Goal: Information Seeking & Learning: Learn about a topic

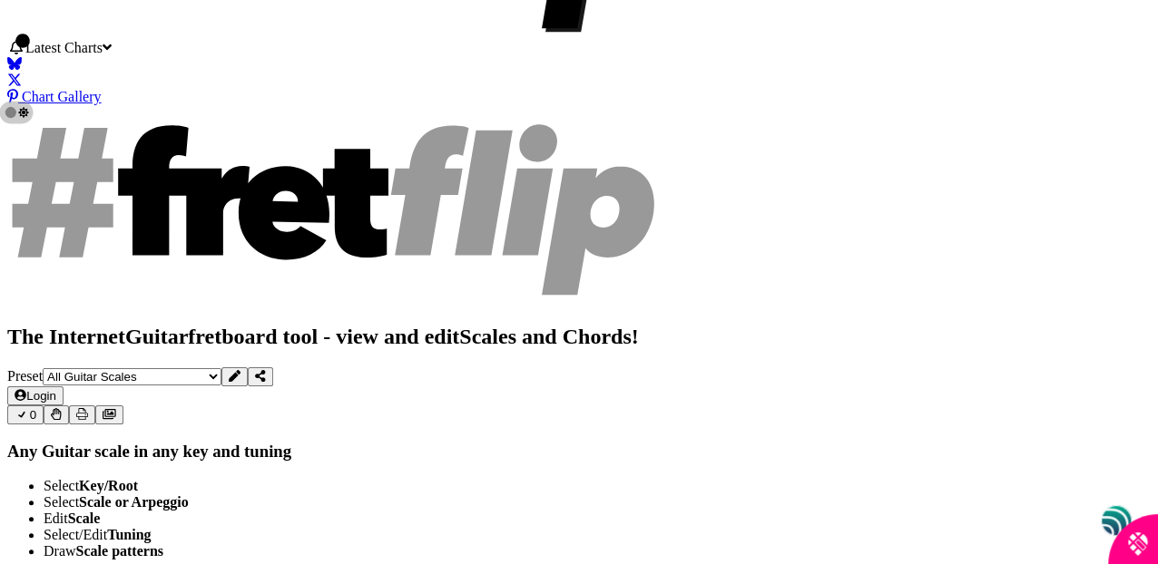
scroll to position [181, 0]
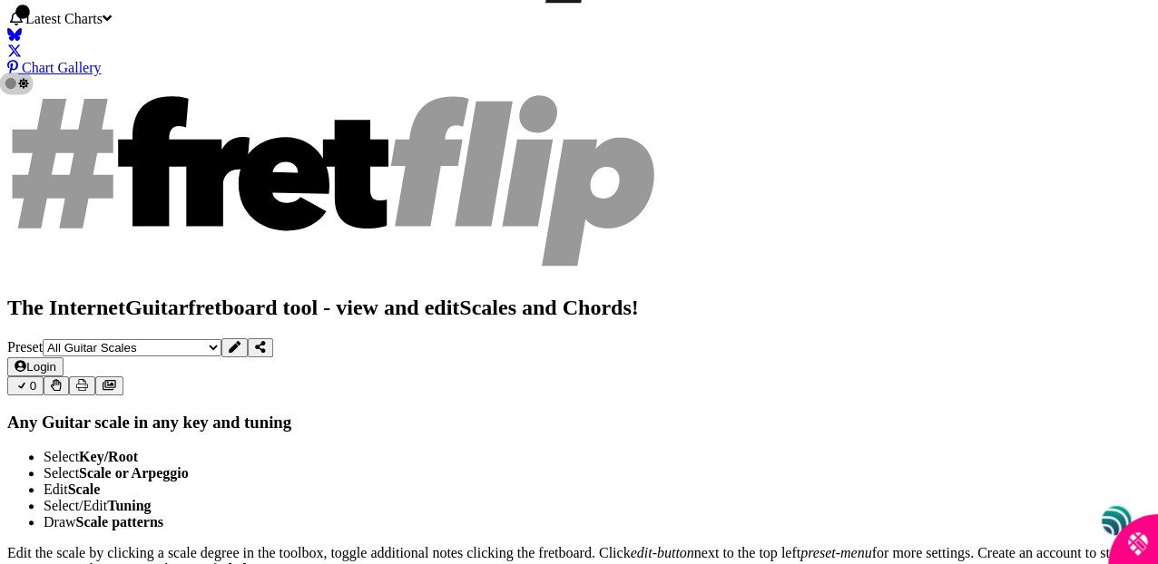
click at [138, 449] on strong "Key/Root" at bounding box center [108, 456] width 59 height 15
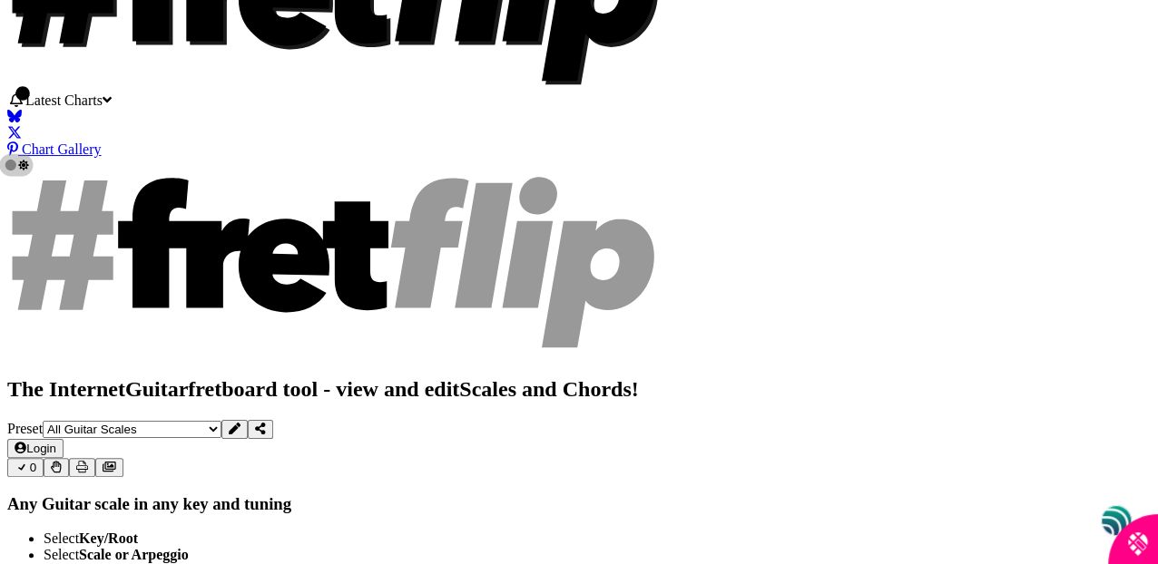
scroll to position [0, 0]
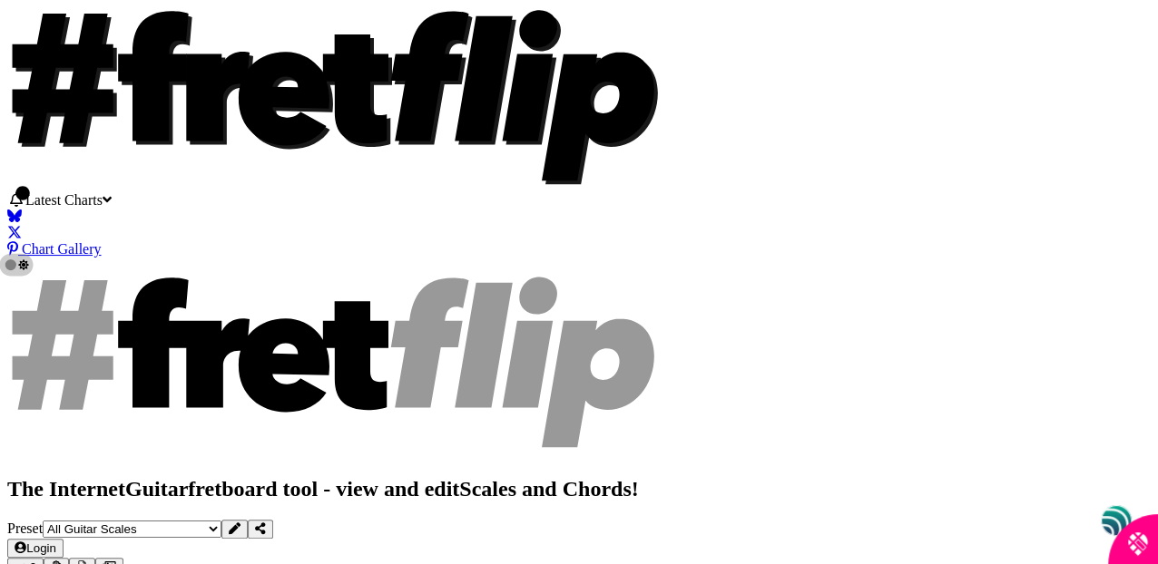
click at [64, 539] on button "Login" at bounding box center [35, 548] width 56 height 19
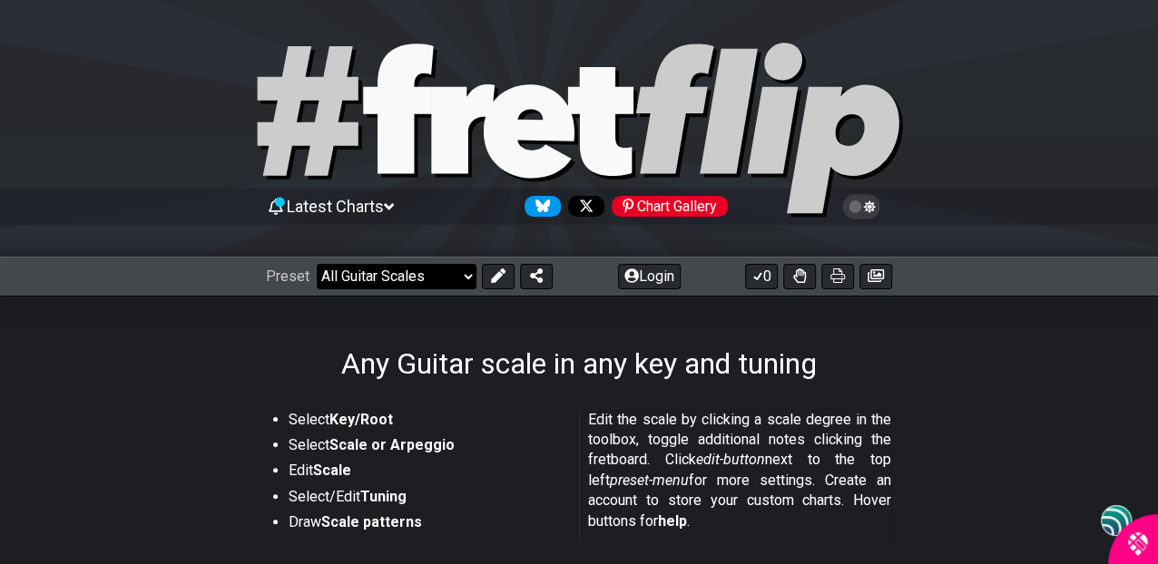
click at [465, 273] on select "Welcome to #fretflip! Initial Preset Custom Preset Minor Pentatonic Major Penta…" at bounding box center [397, 276] width 160 height 25
click at [317, 264] on select "Welcome to #fretflip! Initial Preset Custom Preset Minor Pentatonic Major Penta…" at bounding box center [397, 276] width 160 height 25
select select "/minor-pentatonic"
select select "C"
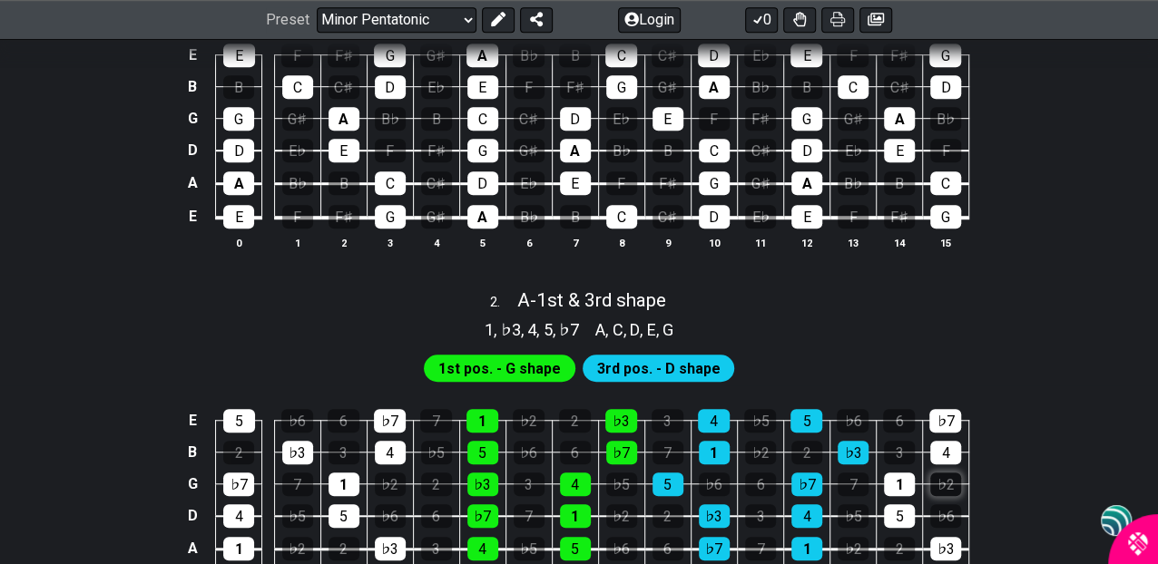
scroll to position [96, 0]
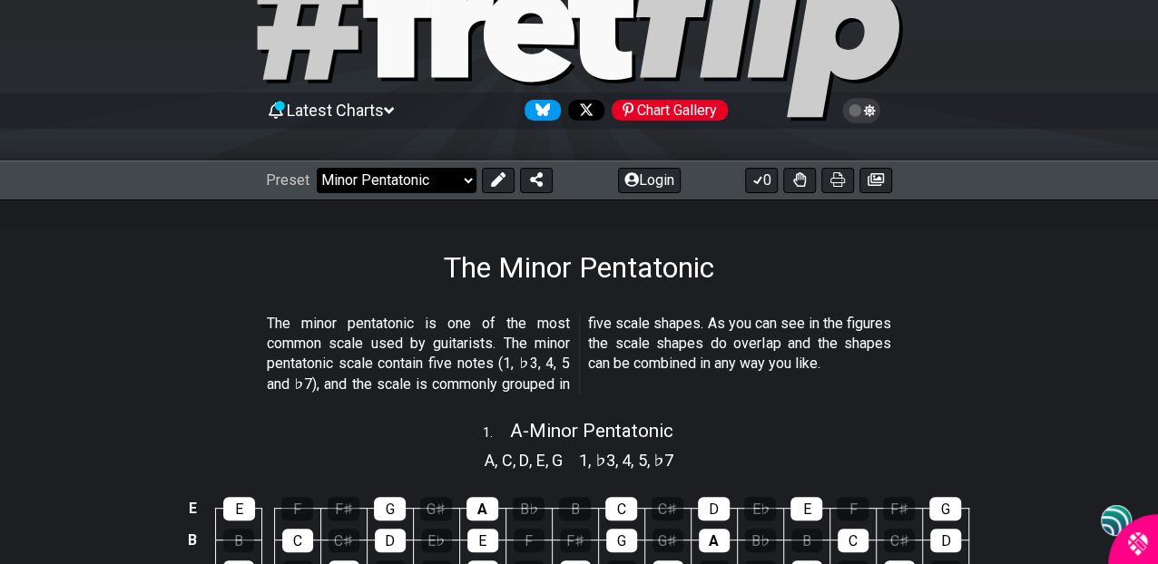
click at [466, 180] on select "Welcome to #fretflip! Initial Preset Custom Preset Minor Pentatonic Major Penta…" at bounding box center [397, 180] width 160 height 25
click at [317, 168] on select "Welcome to #fretflip! Initial Preset Custom Preset Minor Pentatonic Major Penta…" at bounding box center [397, 180] width 160 height 25
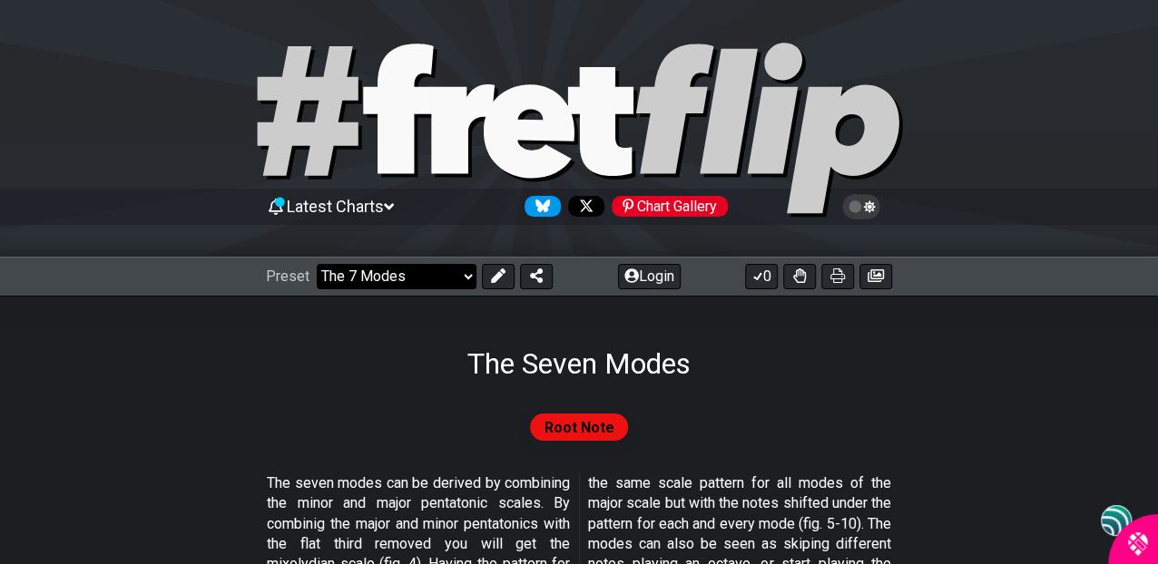
click at [462, 275] on select "Welcome to #fretflip! Initial Preset Custom Preset Minor Pentatonic Major Penta…" at bounding box center [397, 276] width 160 height 25
click at [317, 264] on select "Welcome to #fretflip! Initial Preset Custom Preset Minor Pentatonic Major Penta…" at bounding box center [397, 276] width 160 height 25
select select "/minor-pentatonic"
select select "C"
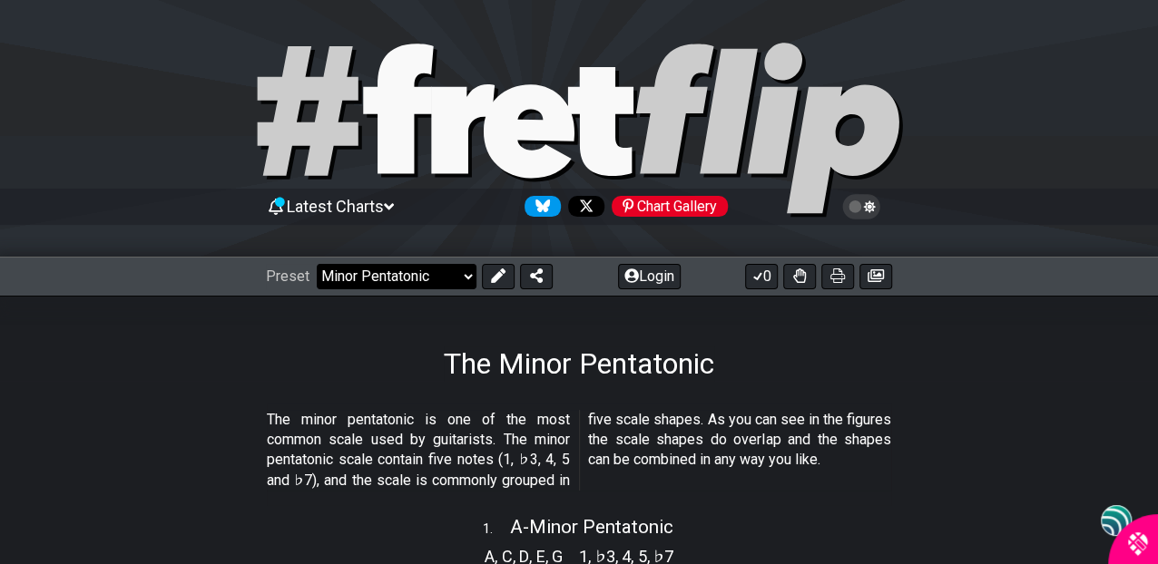
click at [463, 275] on select "Welcome to #fretflip! Initial Preset Custom Preset Minor Pentatonic Major Penta…" at bounding box center [397, 276] width 160 height 25
click at [317, 264] on select "Welcome to #fretflip! Initial Preset Custom Preset Minor Pentatonic Major Penta…" at bounding box center [397, 276] width 160 height 25
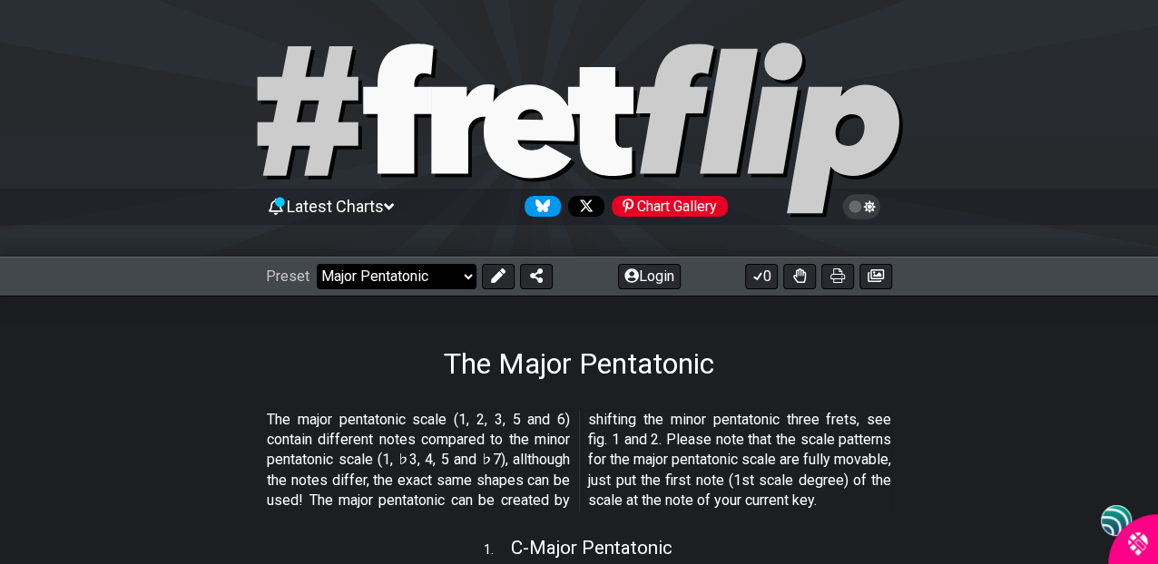
click at [469, 273] on select "Welcome to #fretflip! Initial Preset Custom Preset Minor Pentatonic Major Penta…" at bounding box center [397, 276] width 160 height 25
click at [317, 264] on select "Welcome to #fretflip! Initial Preset Custom Preset Minor Pentatonic Major Penta…" at bounding box center [397, 276] width 160 height 25
select select "/guitar-scales"
select select "C"
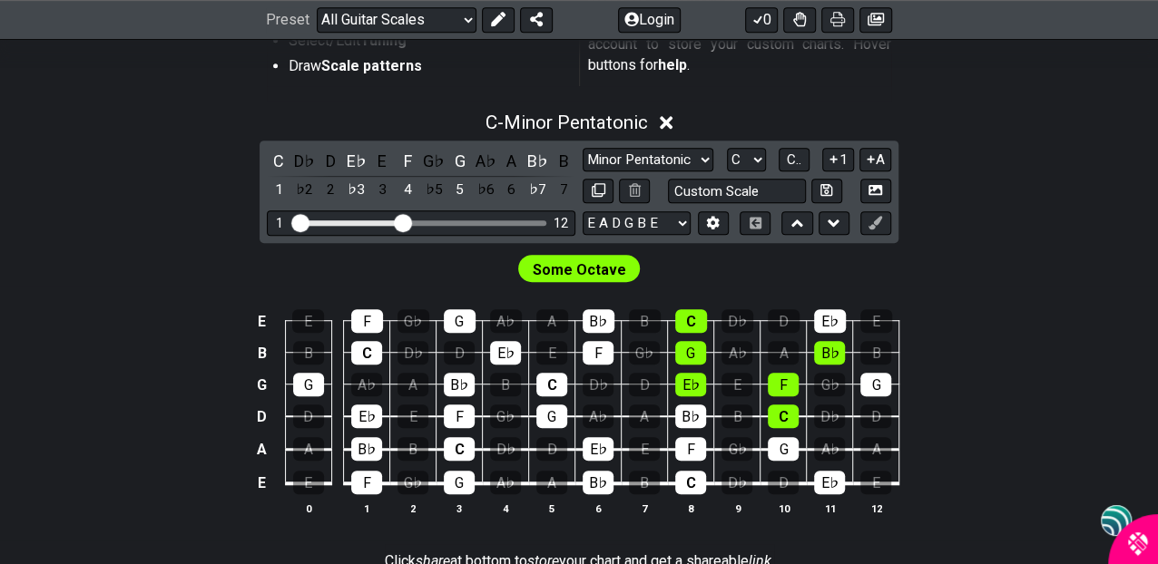
scroll to position [454, 0]
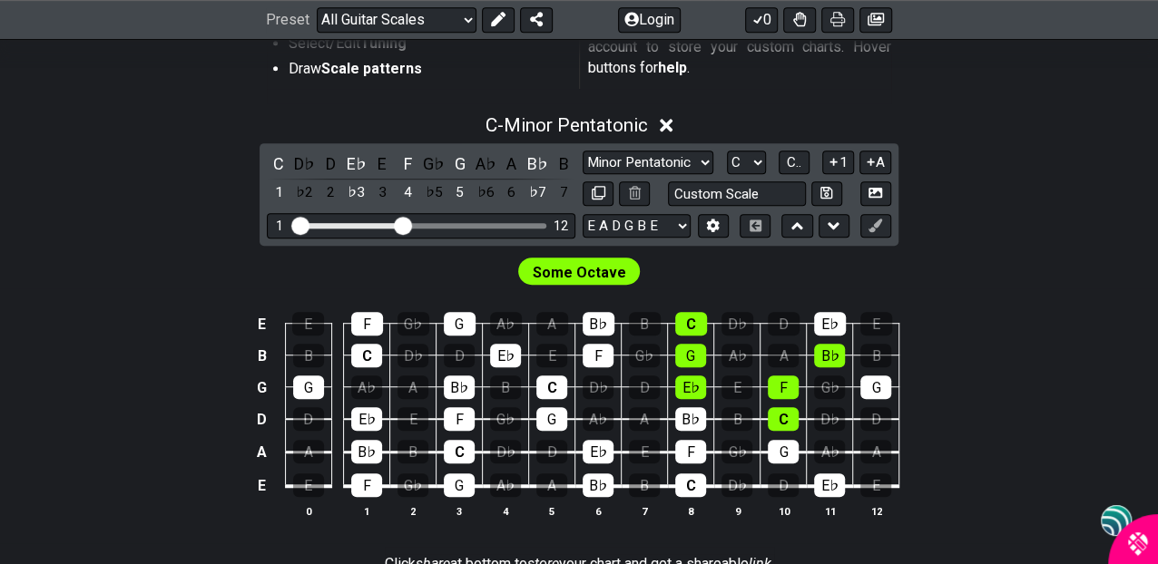
click at [406, 224] on input "Visible fret range" at bounding box center [421, 224] width 258 height 0
click at [398, 224] on input "Visible fret range" at bounding box center [421, 224] width 258 height 0
click at [579, 274] on span "Some Octave" at bounding box center [579, 272] width 93 height 26
click at [700, 159] on select "Minor Pentatonic Root Minor Pentatonic Major Pentatonic Minor Blues Major Blues…" at bounding box center [648, 163] width 131 height 24
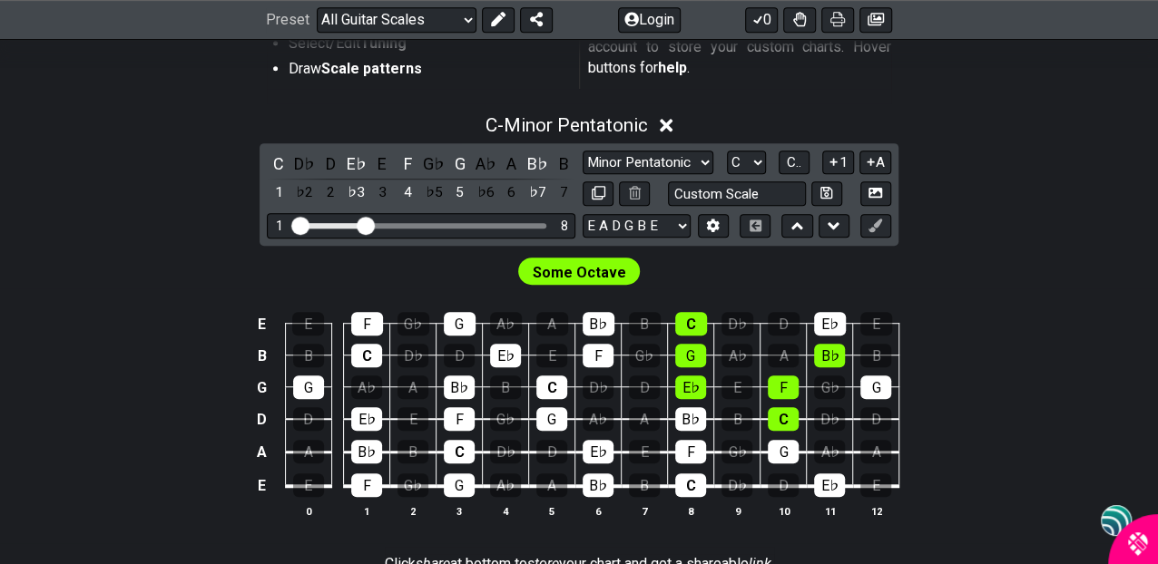
drag, startPoint x: 396, startPoint y: 223, endPoint x: 367, endPoint y: 237, distance: 32.1
click at [367, 224] on input "Visible fret range" at bounding box center [421, 224] width 258 height 0
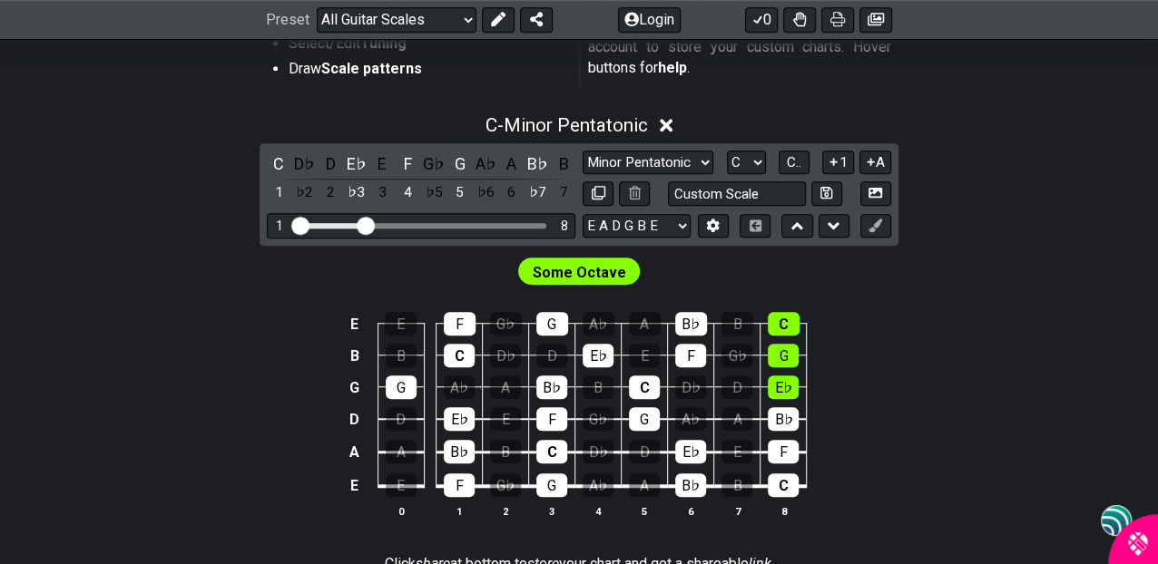
click at [299, 224] on input "Visible fret range" at bounding box center [421, 224] width 258 height 0
click at [545, 182] on div "♭7" at bounding box center [537, 193] width 24 height 24
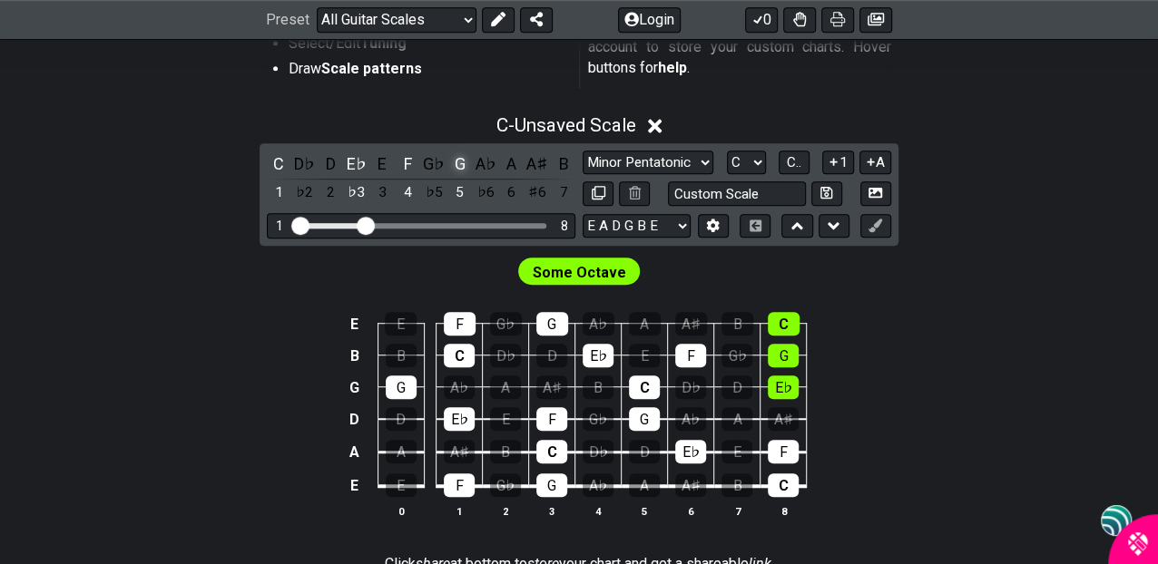
click at [450, 157] on div "G" at bounding box center [460, 164] width 24 height 24
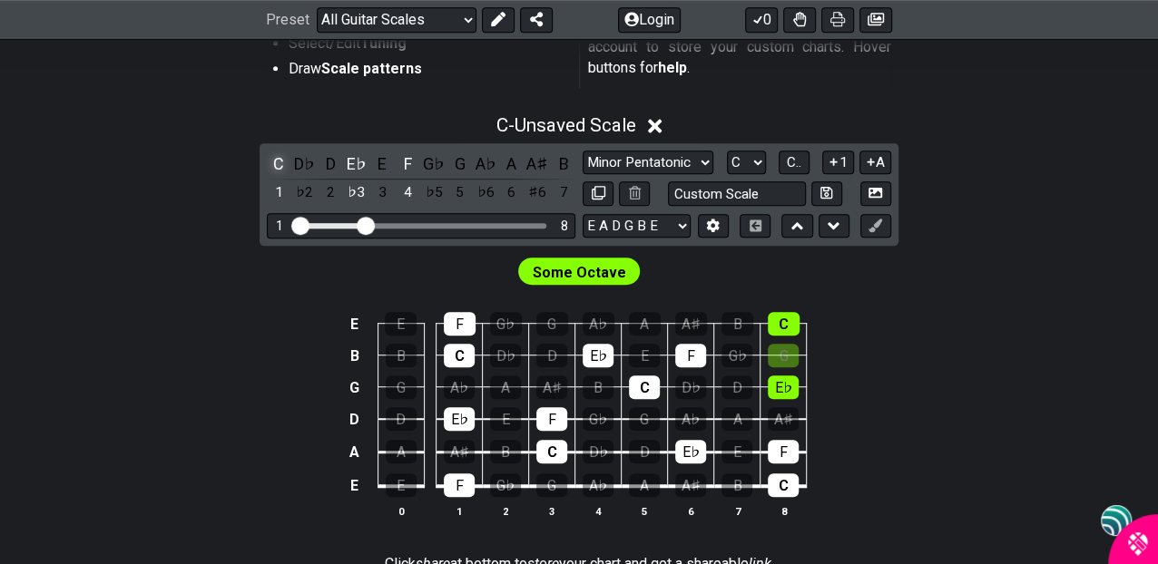
click at [286, 167] on div "C" at bounding box center [279, 164] width 24 height 24
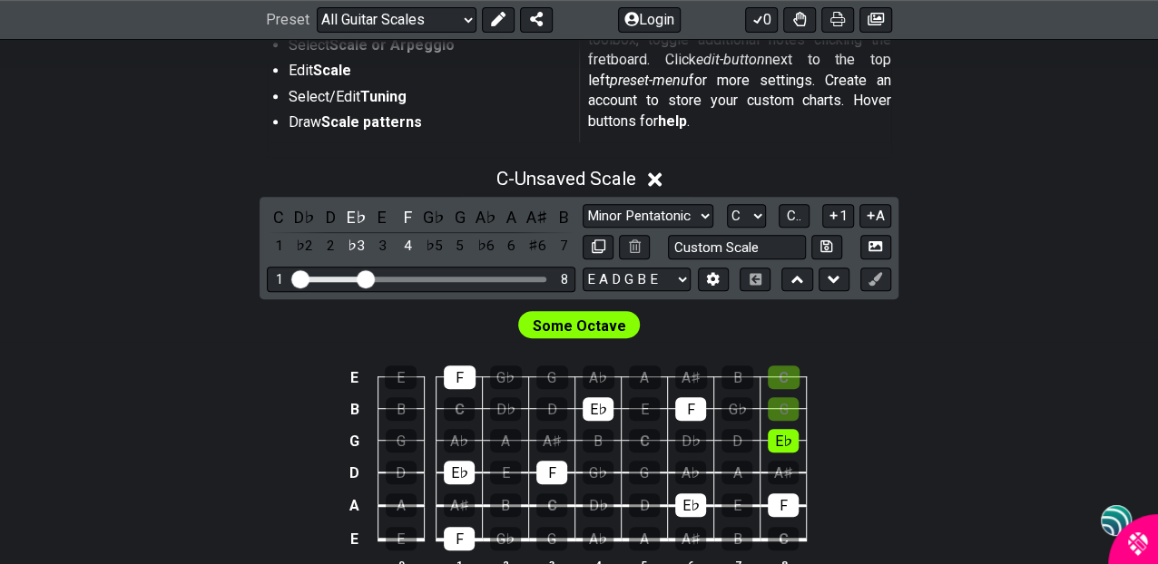
scroll to position [457, 0]
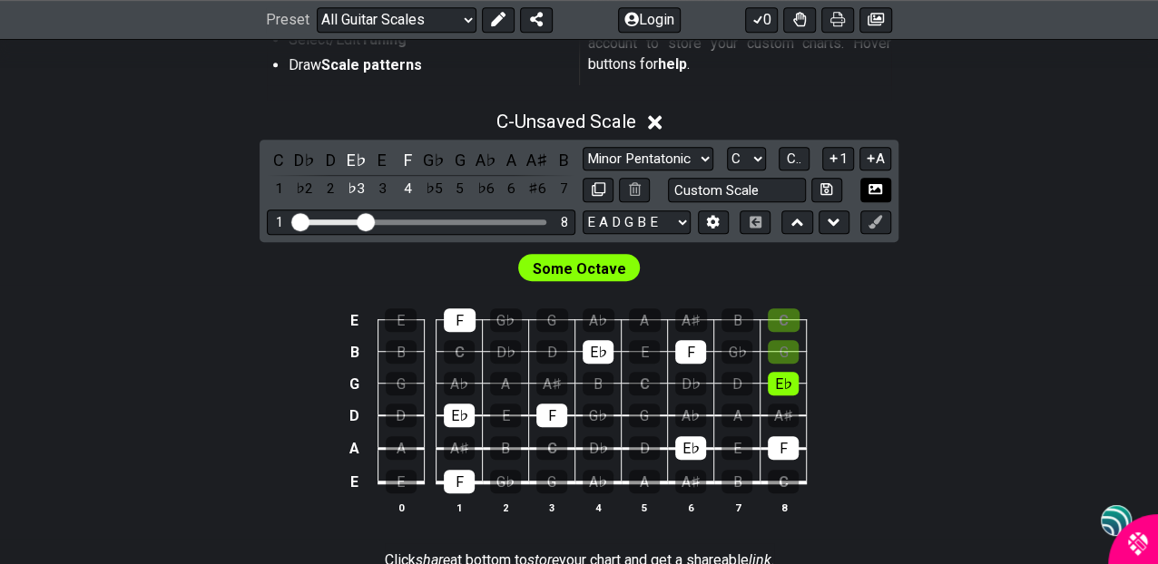
click at [869, 185] on icon at bounding box center [875, 189] width 14 height 10
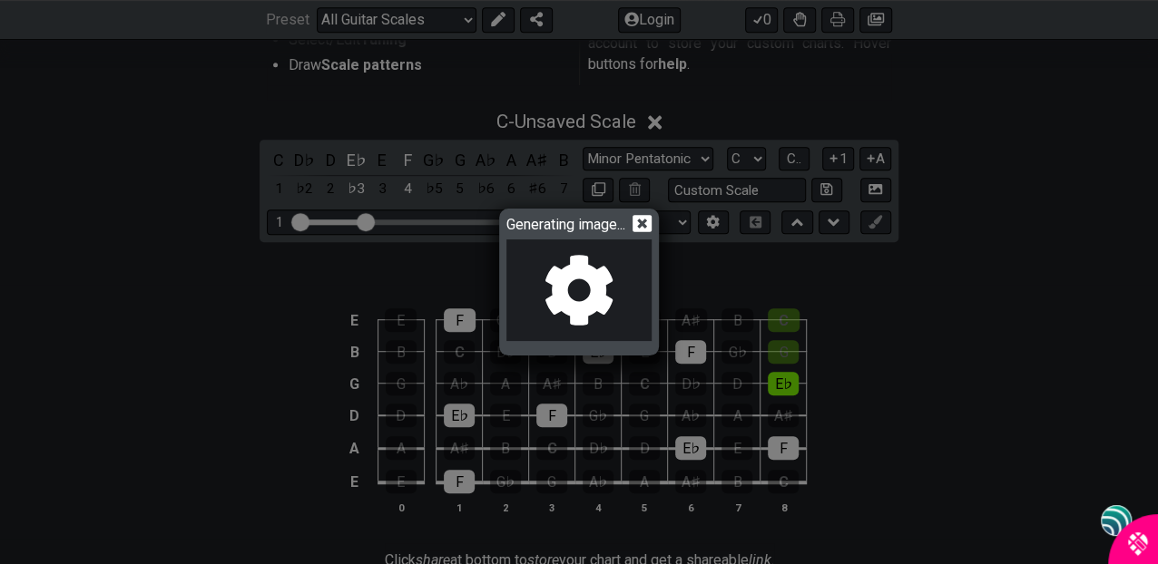
click at [897, 293] on div "Generating image..." at bounding box center [579, 282] width 1158 height 564
click at [643, 221] on icon at bounding box center [641, 223] width 19 height 19
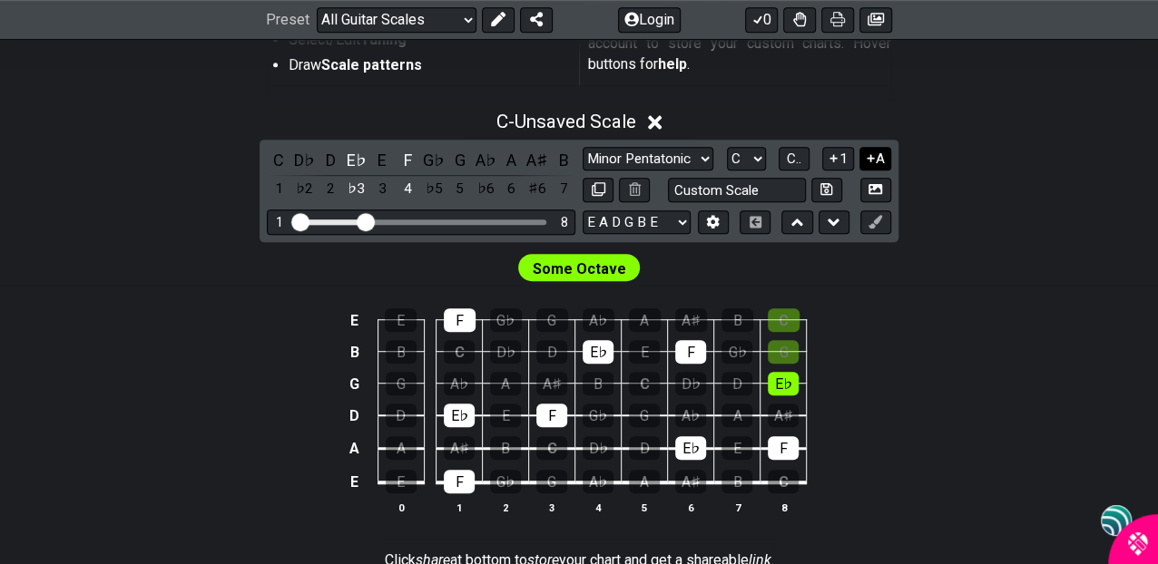
click at [866, 160] on icon at bounding box center [870, 159] width 17 height 14
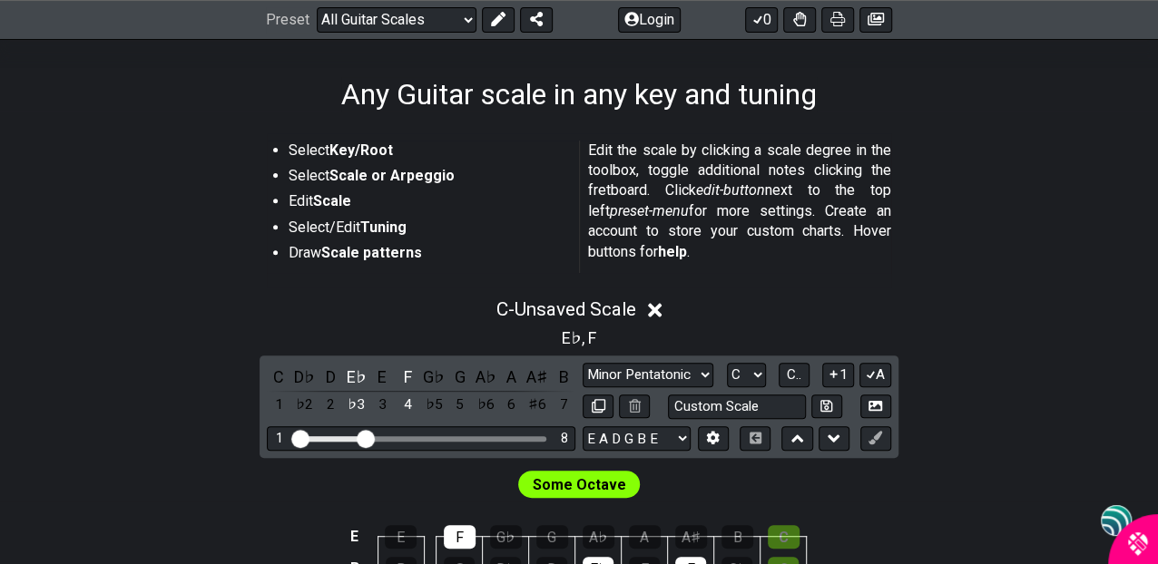
scroll to position [272, 0]
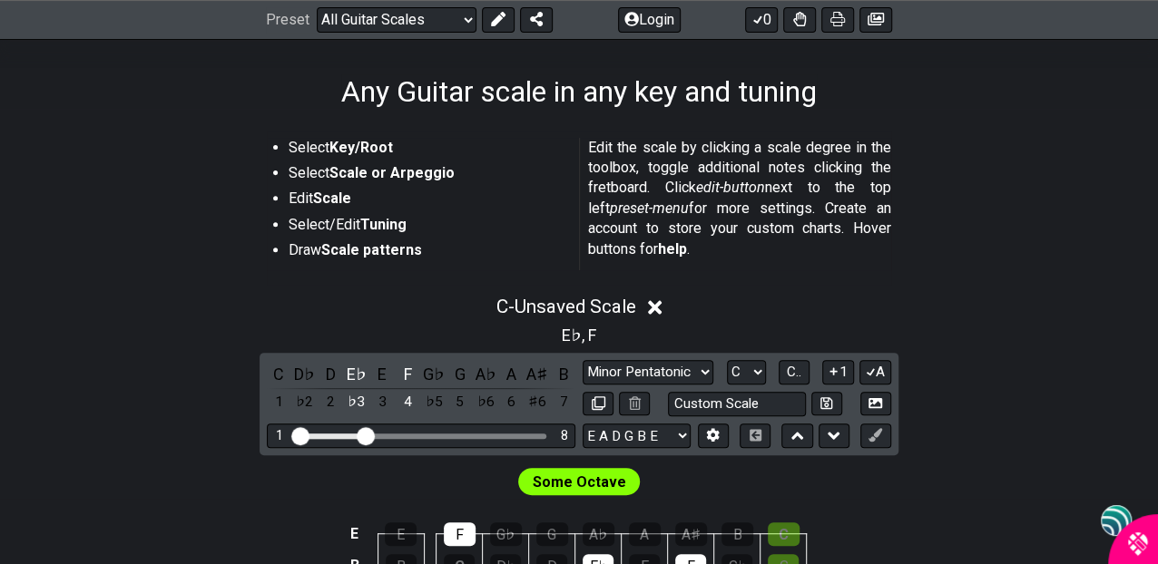
click at [367, 146] on strong "Key/Root" at bounding box center [361, 147] width 64 height 17
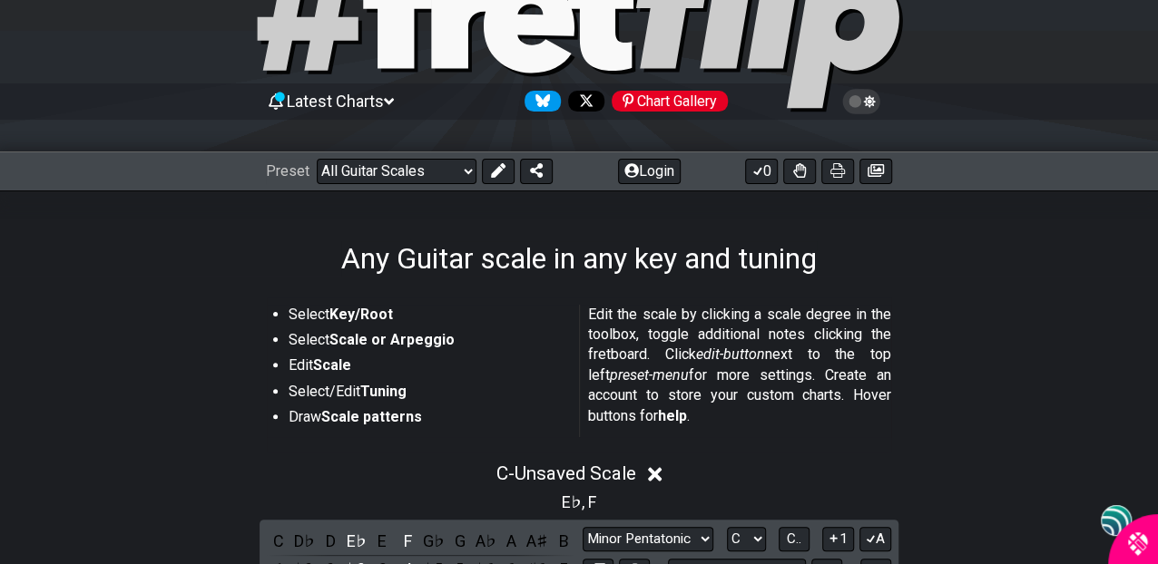
scroll to position [0, 0]
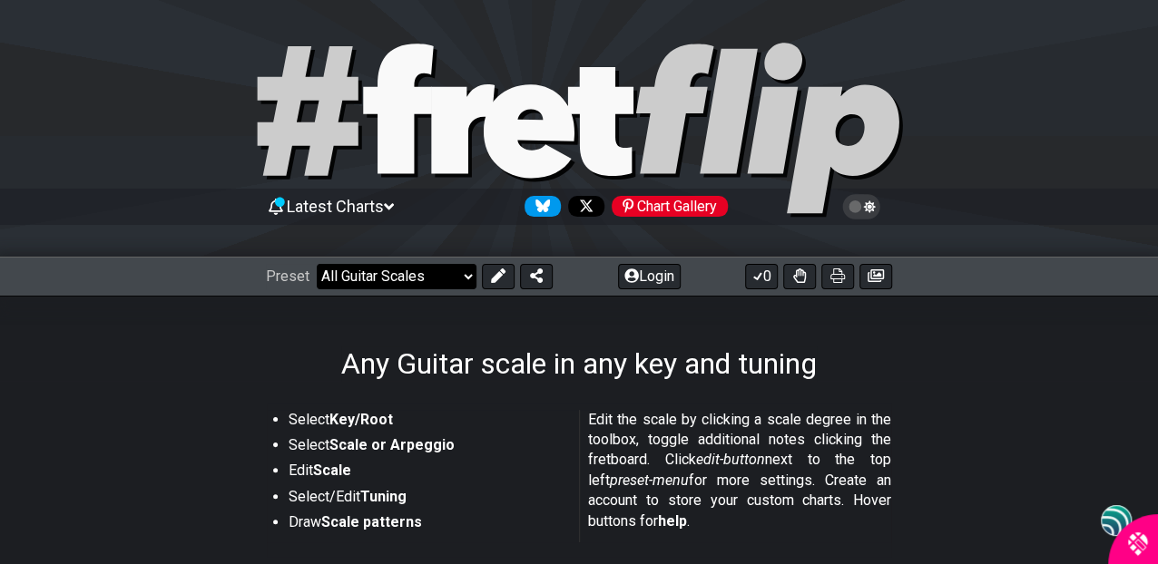
click at [467, 269] on select "Welcome to #fretflip! Initial Preset Custom Preset Minor Pentatonic Major Penta…" at bounding box center [397, 276] width 160 height 25
click at [317, 264] on select "Welcome to #fretflip! Initial Preset Custom Preset Minor Pentatonic Major Penta…" at bounding box center [397, 276] width 160 height 25
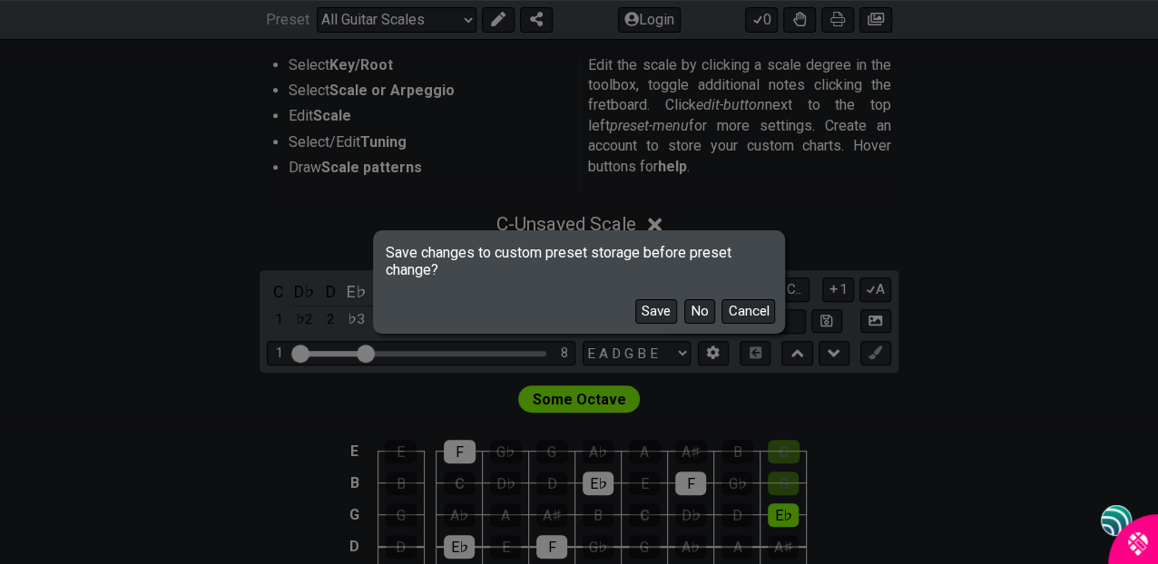
scroll to position [454, 0]
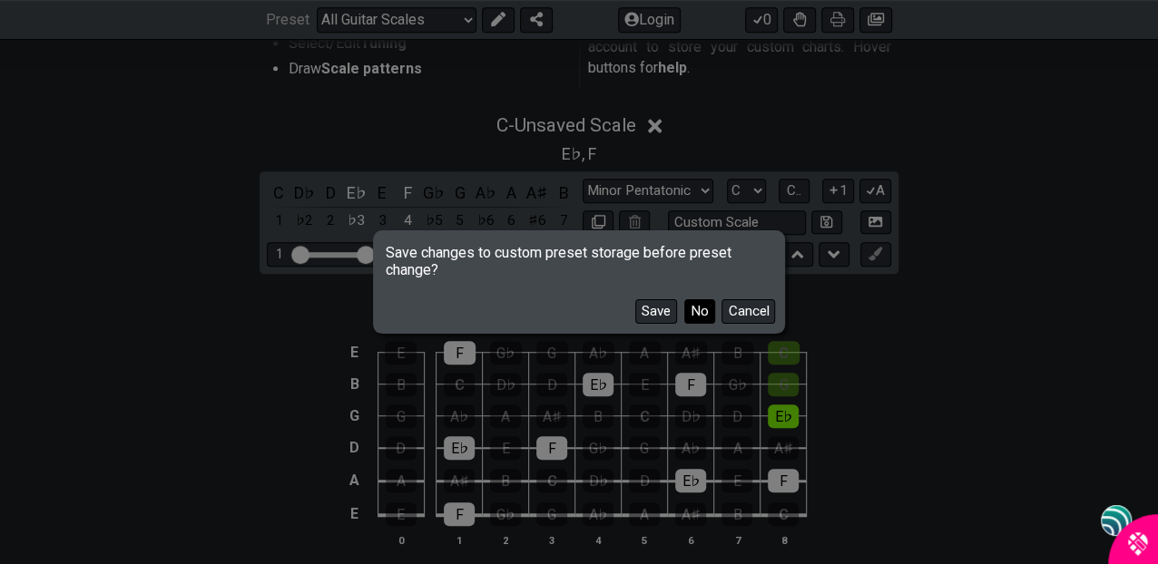
click at [710, 308] on button "No" at bounding box center [699, 311] width 31 height 24
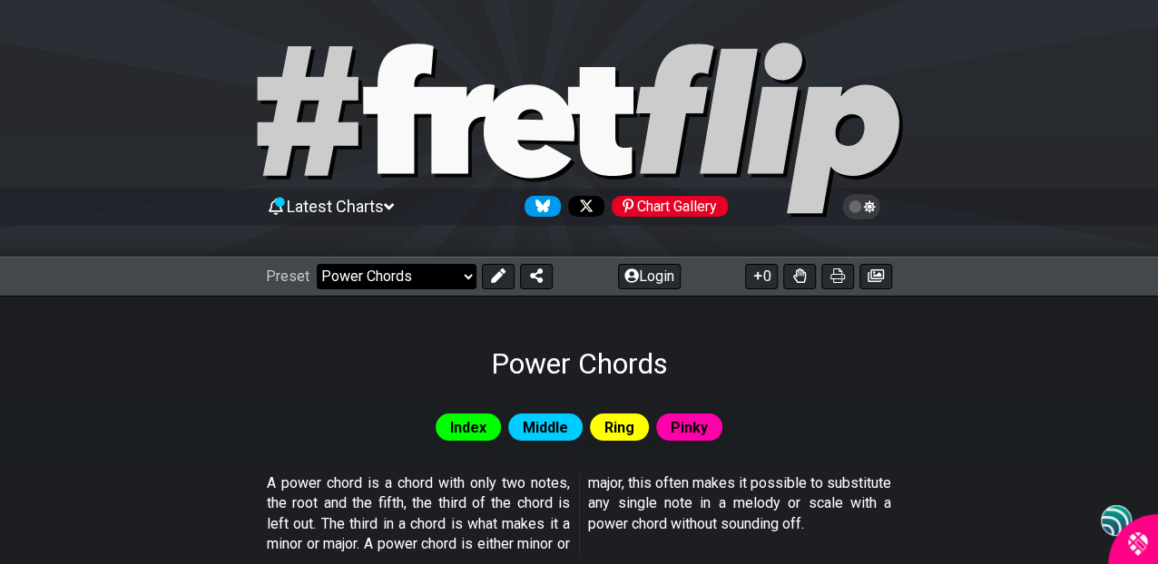
click at [460, 269] on select "Welcome to #fretflip! Initial Preset Custom Preset Minor Pentatonic Major Penta…" at bounding box center [397, 276] width 160 height 25
click at [317, 264] on select "Welcome to #fretflip! Initial Preset Custom Preset Minor Pentatonic Major Penta…" at bounding box center [397, 276] width 160 height 25
select select "/welcome"
select select "C"
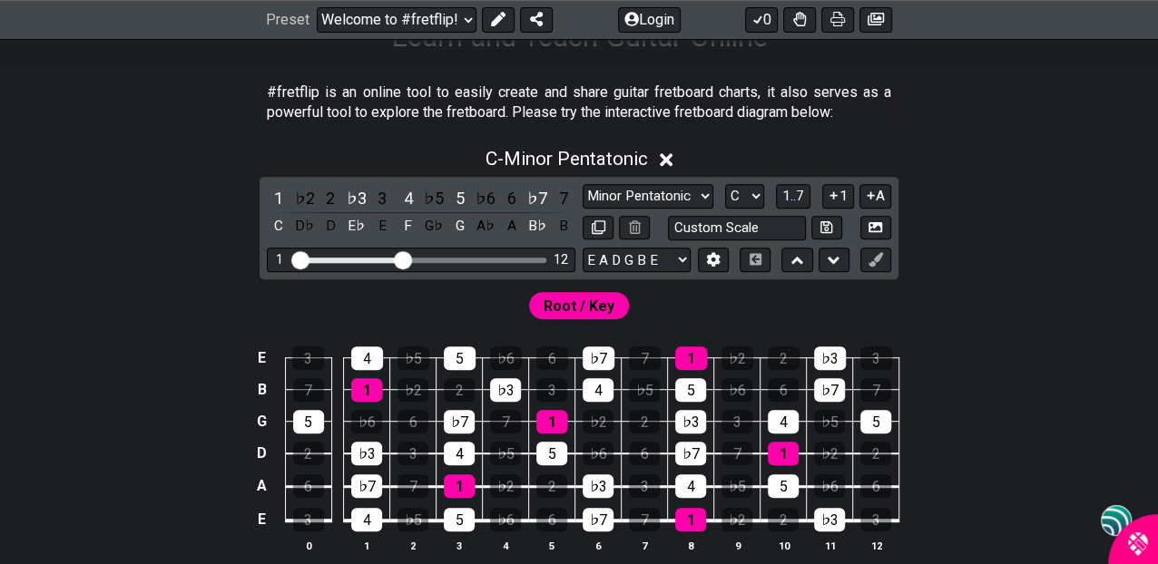
scroll to position [323, 0]
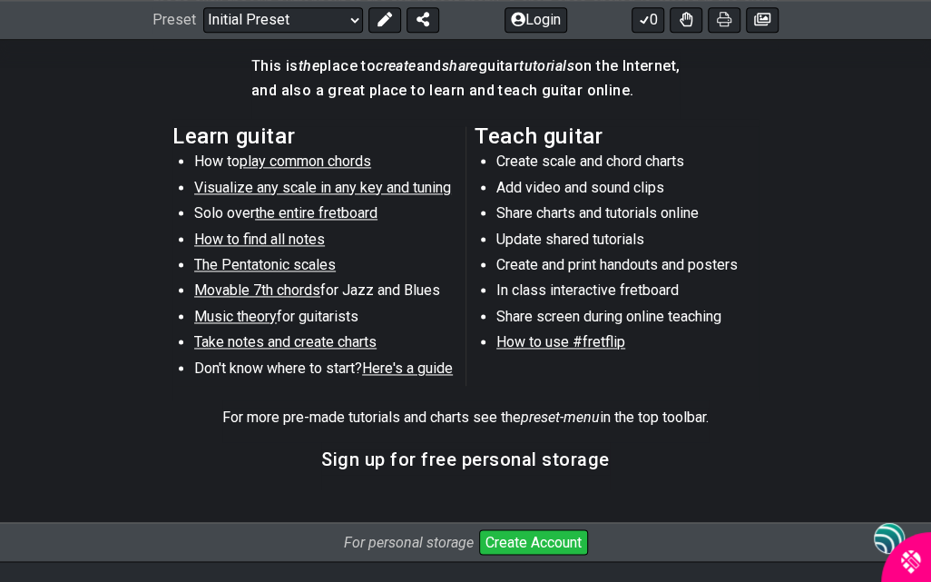
scroll to position [817, 0]
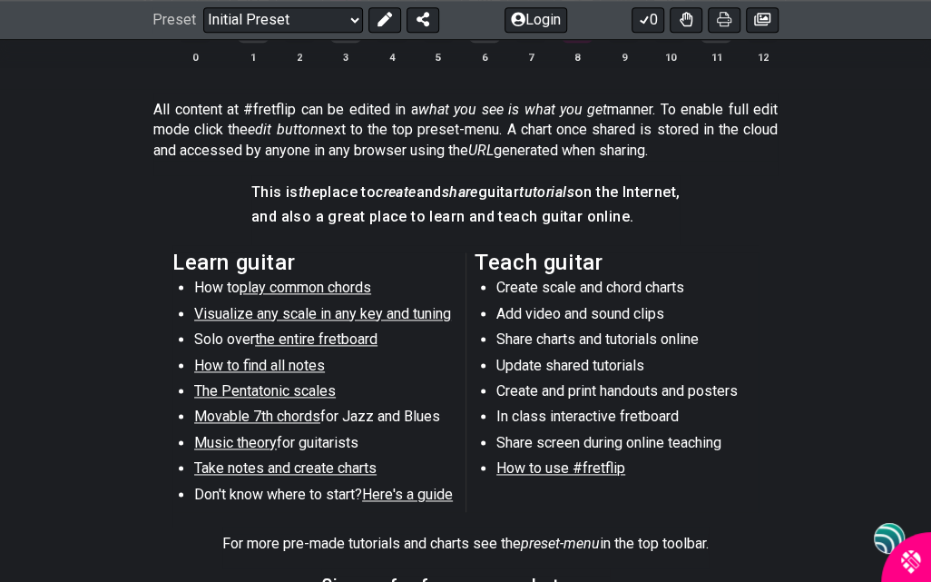
click at [324, 388] on span "The Pentatonic scales" at bounding box center [265, 390] width 142 height 17
select select "/minor-pentatonic"
select select "C"
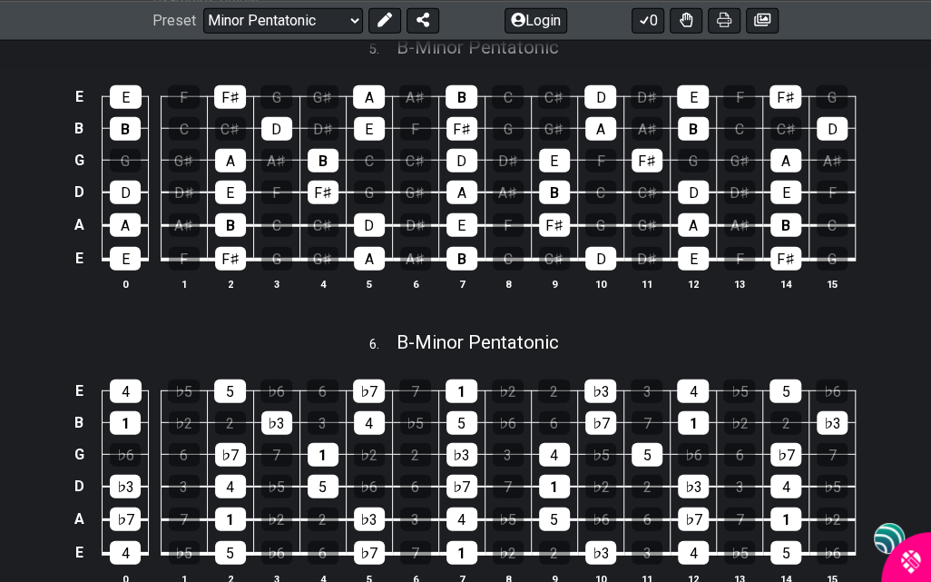
scroll to position [1712, 0]
